Goal: Task Accomplishment & Management: Complete application form

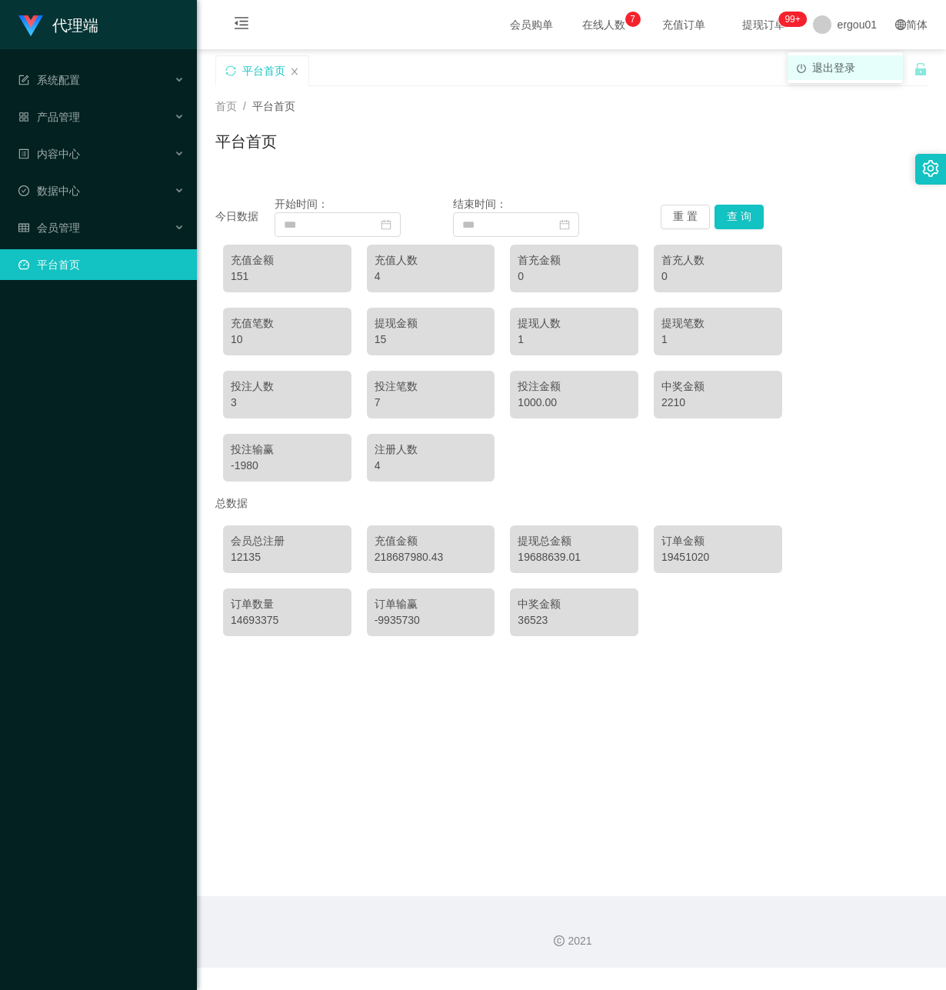
click at [831, 70] on span "退出登录" at bounding box center [834, 68] width 43 height 12
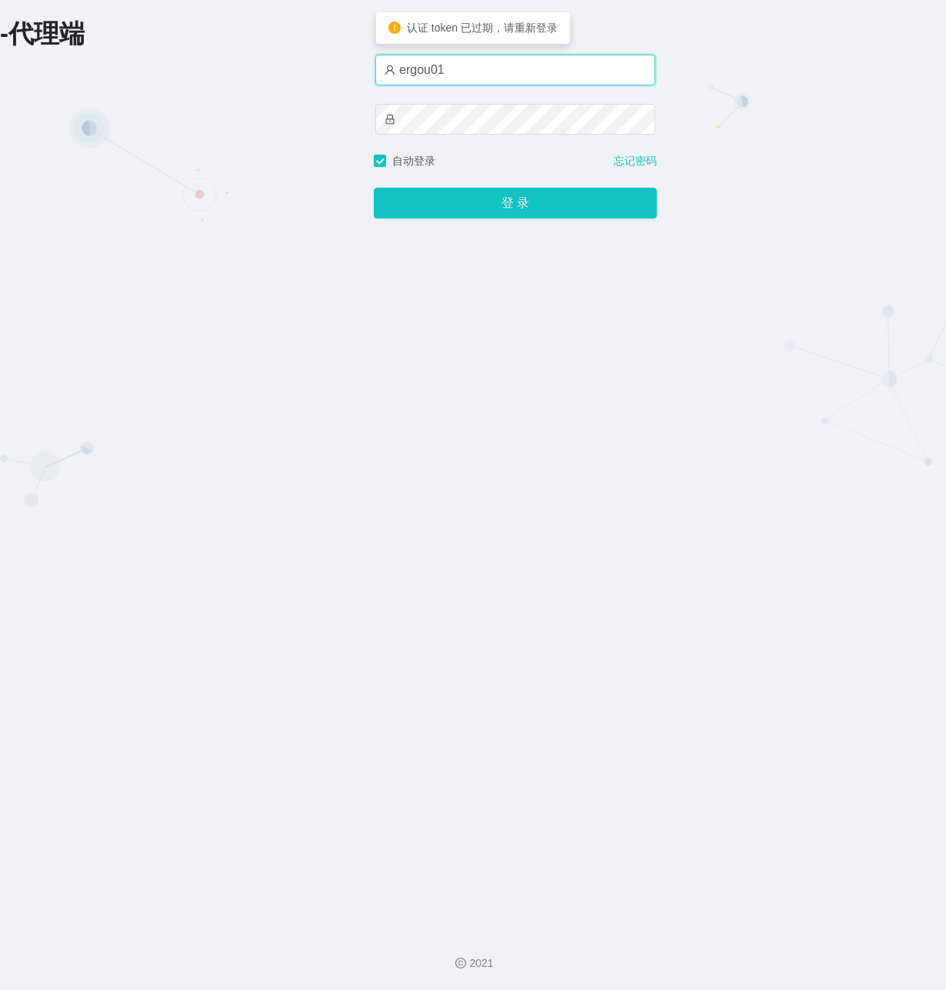
click at [419, 78] on input "ergou01" at bounding box center [516, 70] width 280 height 31
drag, startPoint x: 462, startPoint y: 69, endPoint x: 102, endPoint y: 82, distance: 360.3
click at [0, 82] on html "-代理端 账户密码登录 ergou01 自动登录 忘记密码 登 录 2021 认证 token 已过期，请重新登录" at bounding box center [473, 495] width 946 height 990
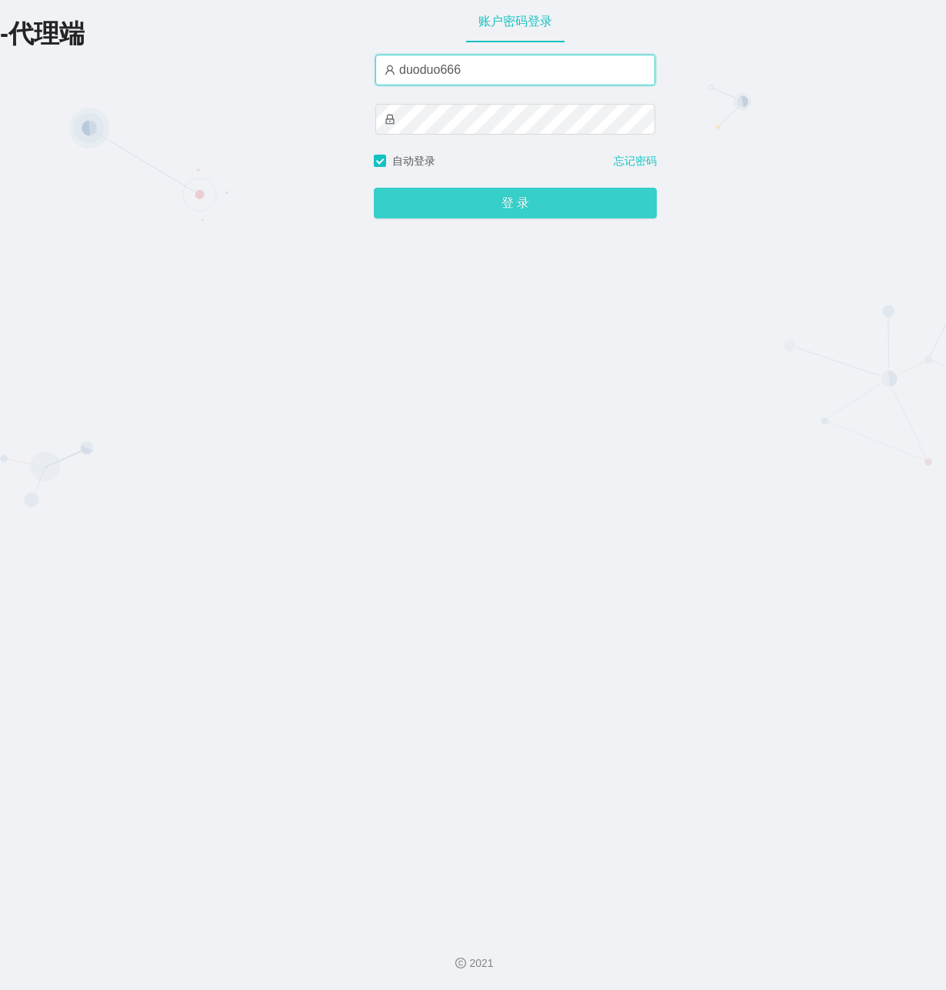
type input "duoduo666"
drag, startPoint x: 414, startPoint y: 202, endPoint x: 402, endPoint y: 206, distance: 13.1
click at [414, 202] on button "登 录" at bounding box center [515, 203] width 283 height 31
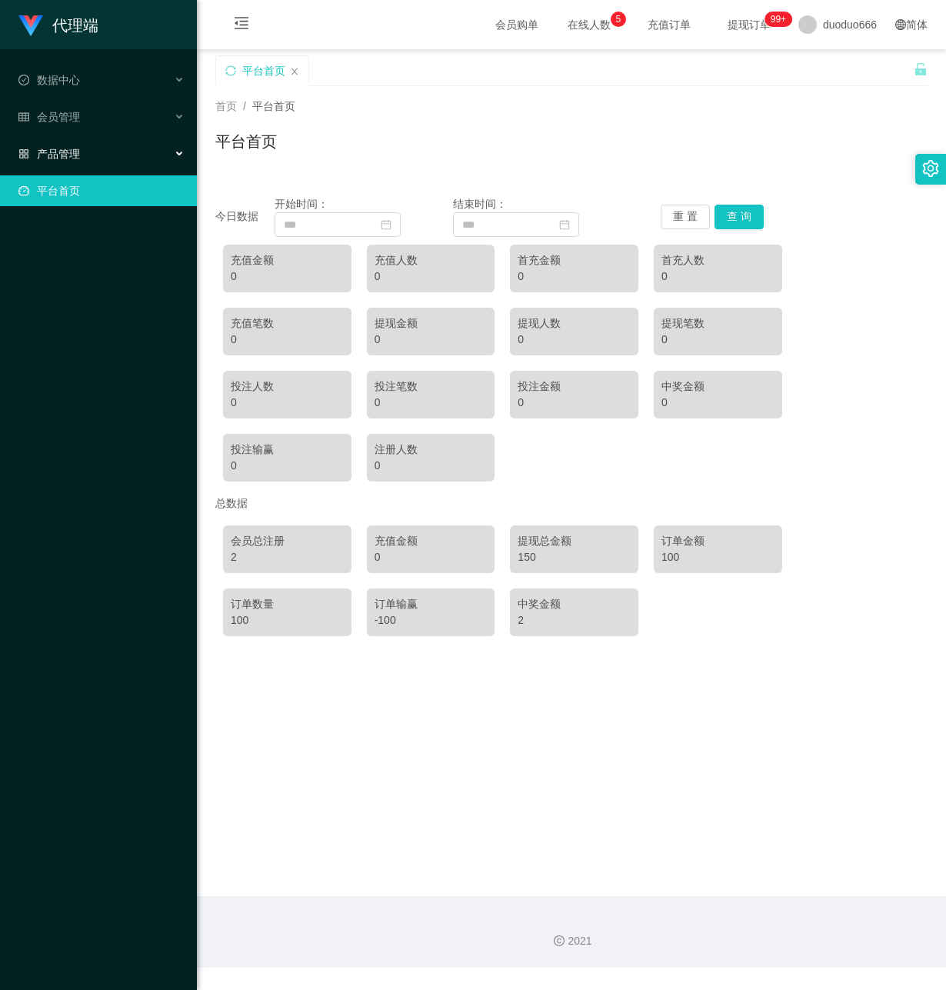
click at [97, 151] on div "产品管理" at bounding box center [98, 154] width 197 height 31
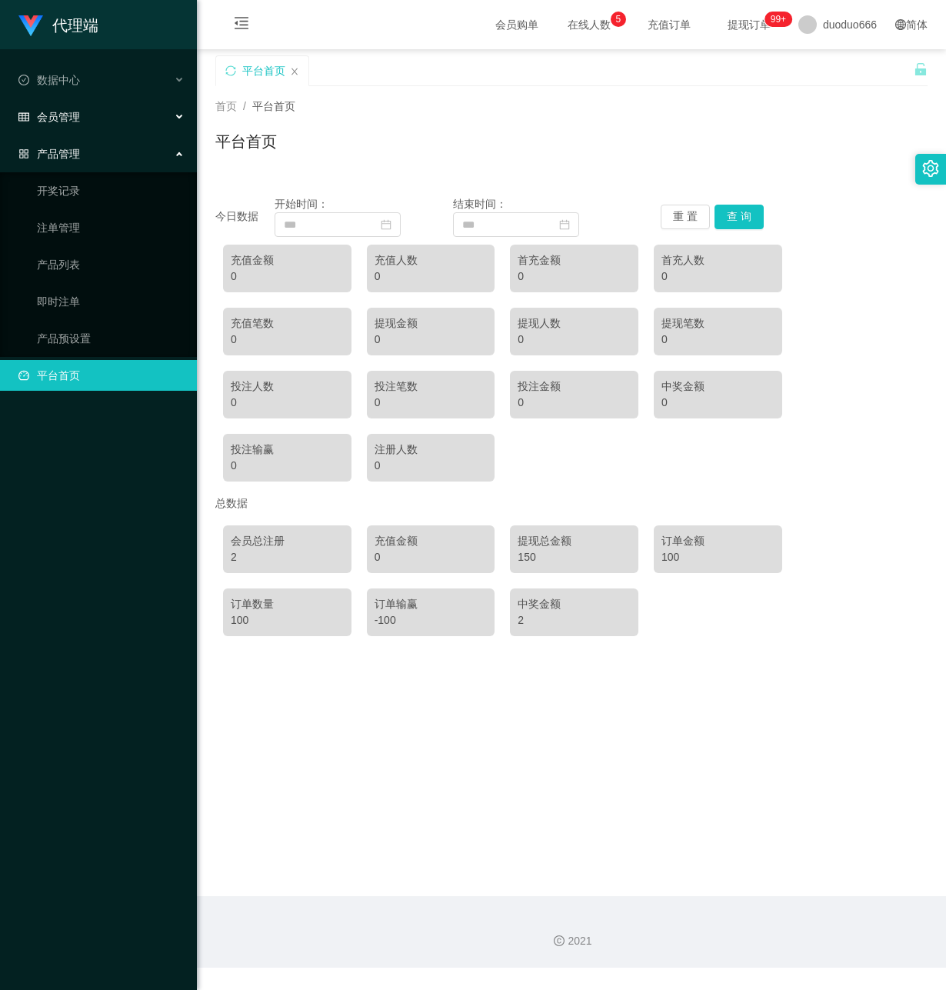
click at [109, 111] on div "会员管理" at bounding box center [98, 117] width 197 height 31
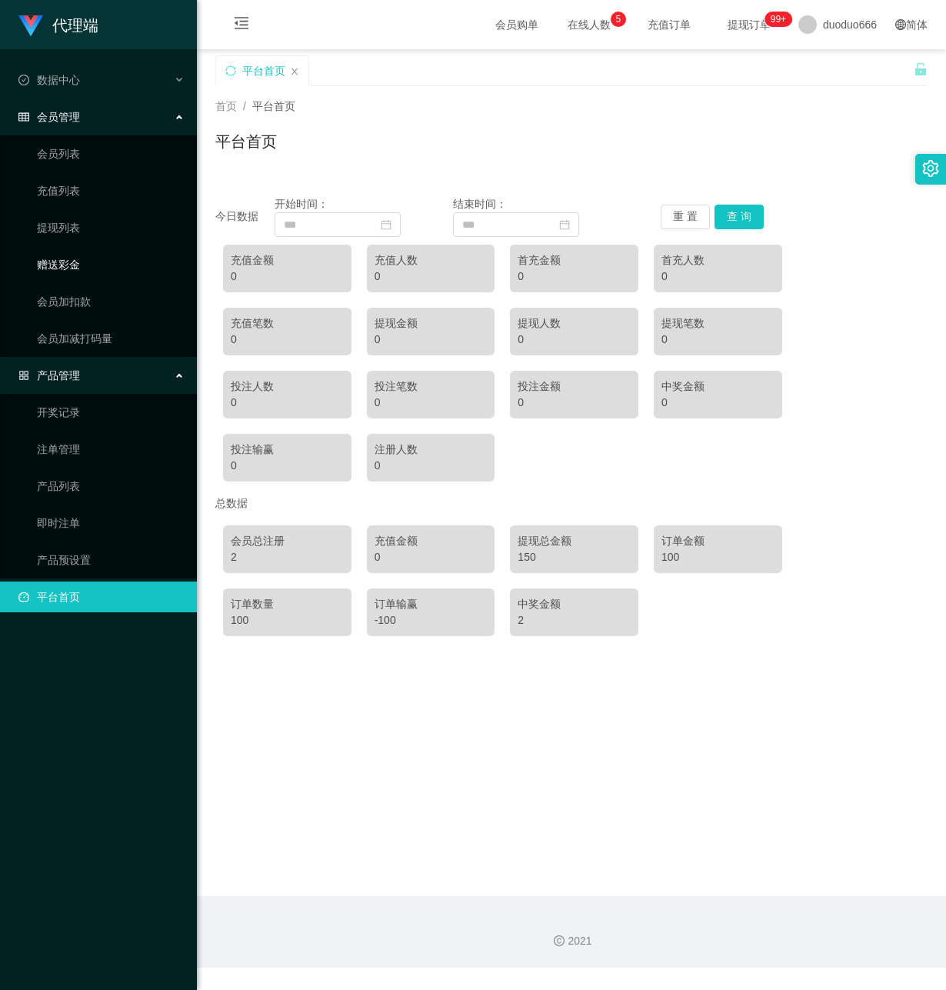
click at [134, 256] on link "赠送彩金" at bounding box center [111, 264] width 148 height 31
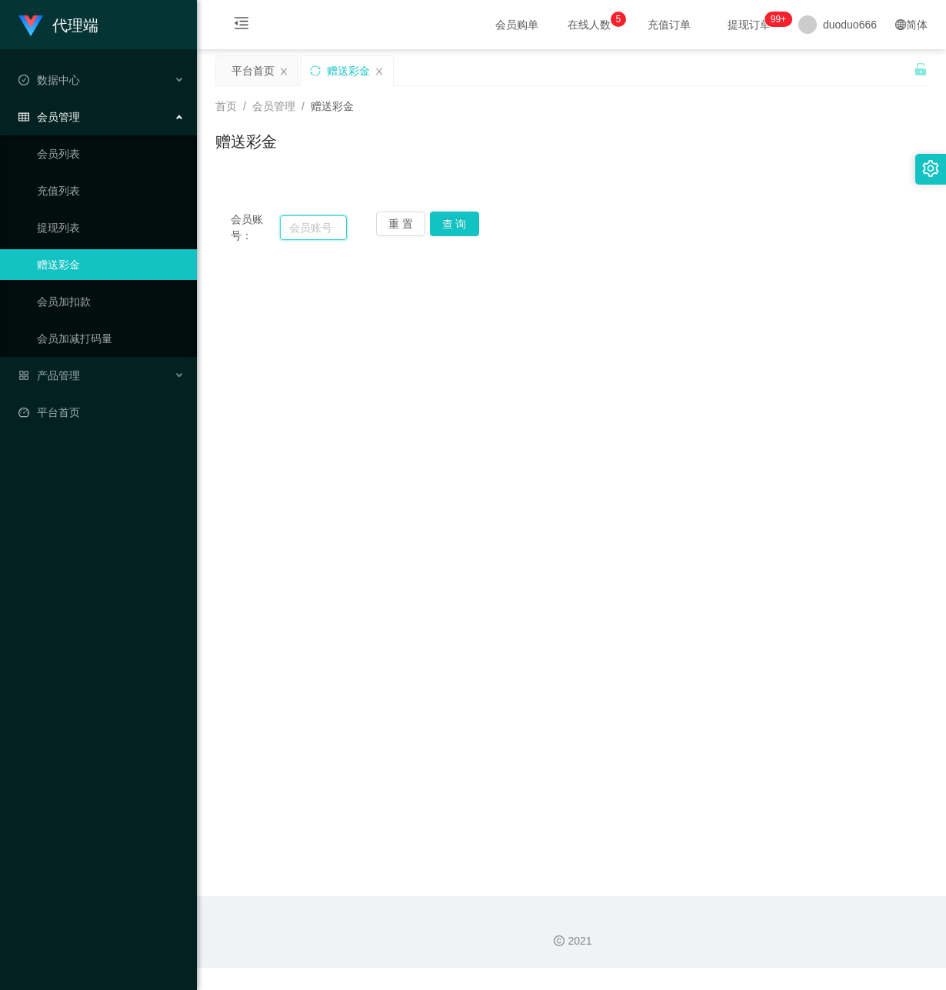
click at [310, 231] on input "text" at bounding box center [313, 227] width 67 height 25
paste input "88198402"
type input "88198402"
click at [464, 215] on button "查 询" at bounding box center [454, 224] width 49 height 25
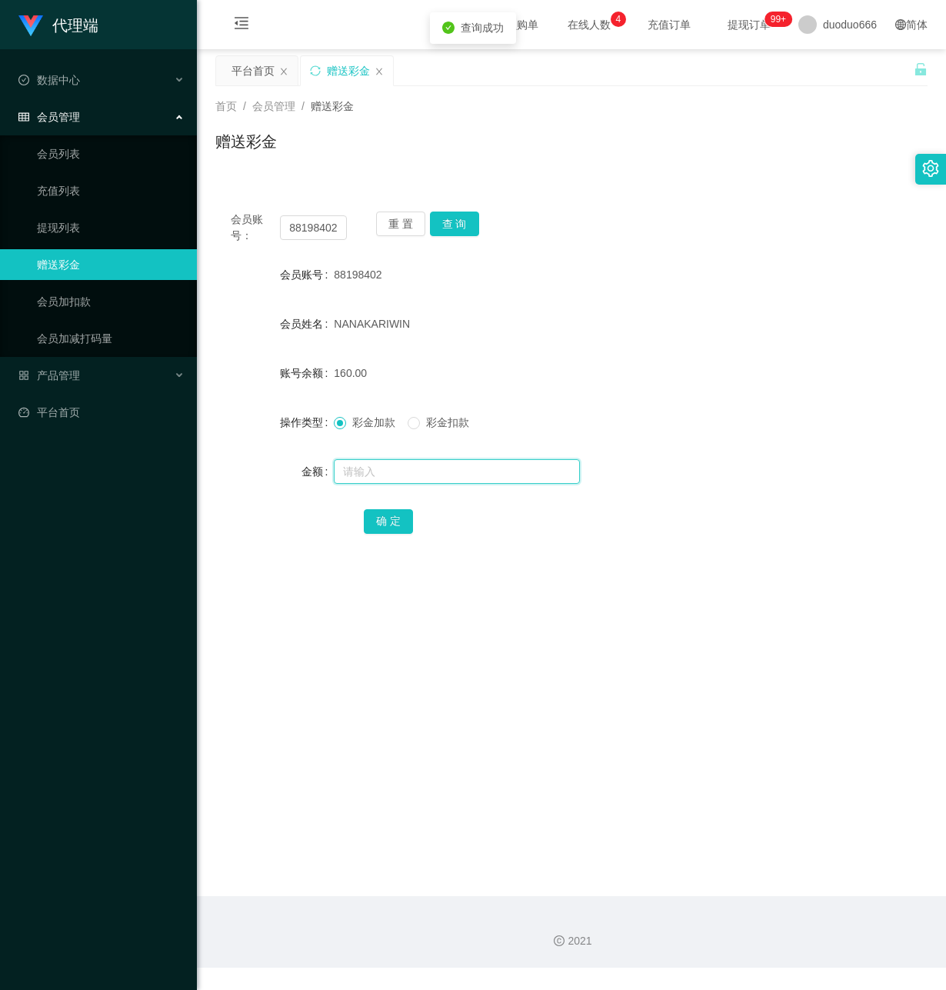
click at [400, 473] on input "text" at bounding box center [457, 471] width 246 height 25
type input "15"
click at [390, 525] on button "确 定" at bounding box center [388, 521] width 49 height 25
click at [375, 474] on input "text" at bounding box center [457, 471] width 246 height 25
type input "8"
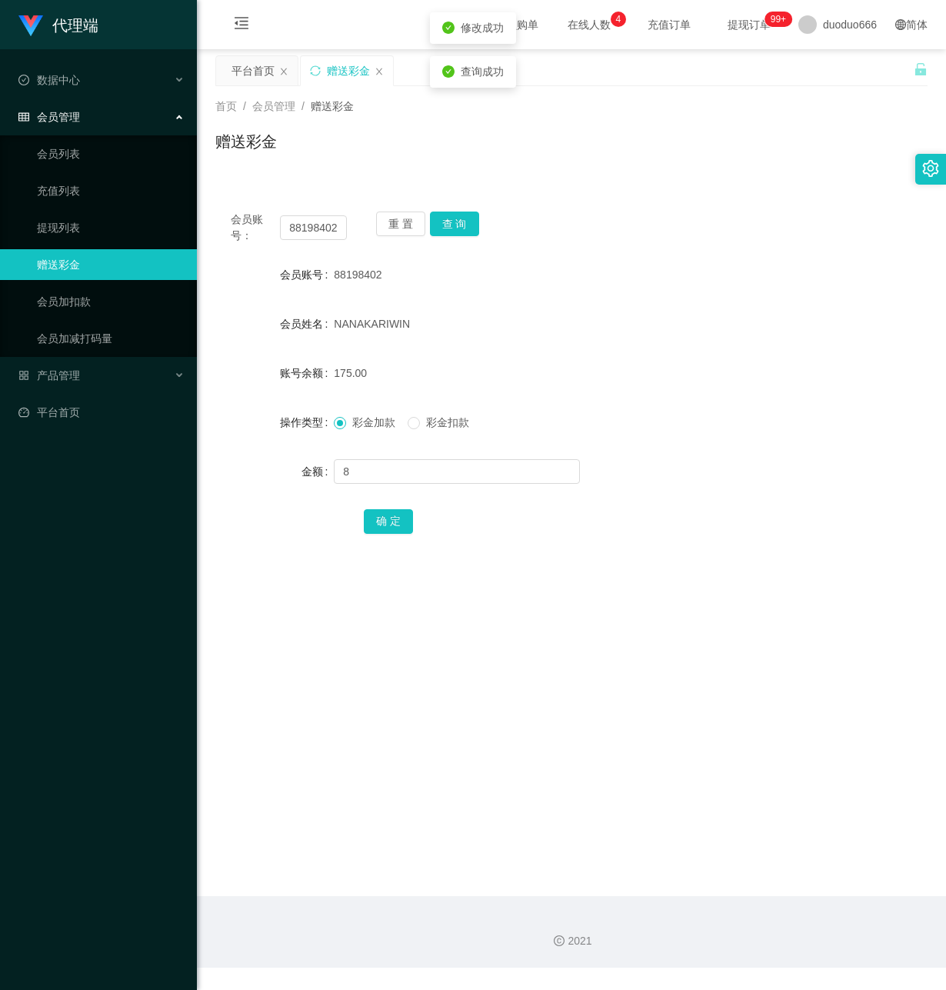
click at [384, 506] on div "确 定" at bounding box center [572, 521] width 416 height 31
click at [395, 522] on button "确 定" at bounding box center [388, 521] width 49 height 25
